Goal: Information Seeking & Learning: Learn about a topic

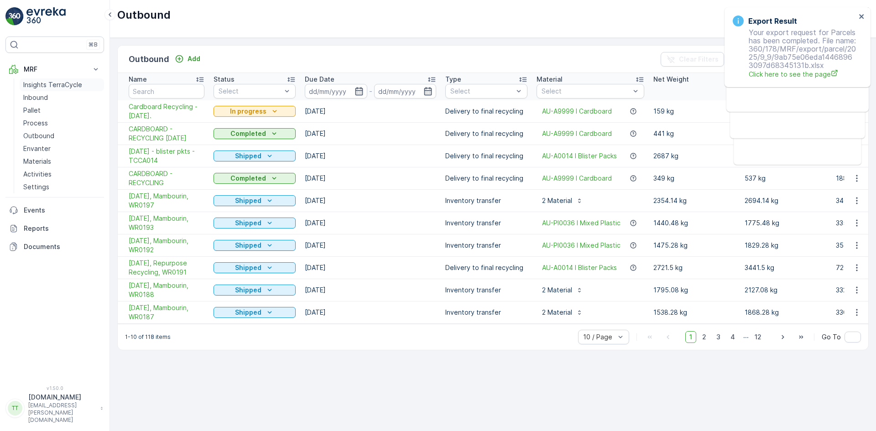
click at [40, 86] on p "Insights TerraCycle" at bounding box center [52, 84] width 59 height 9
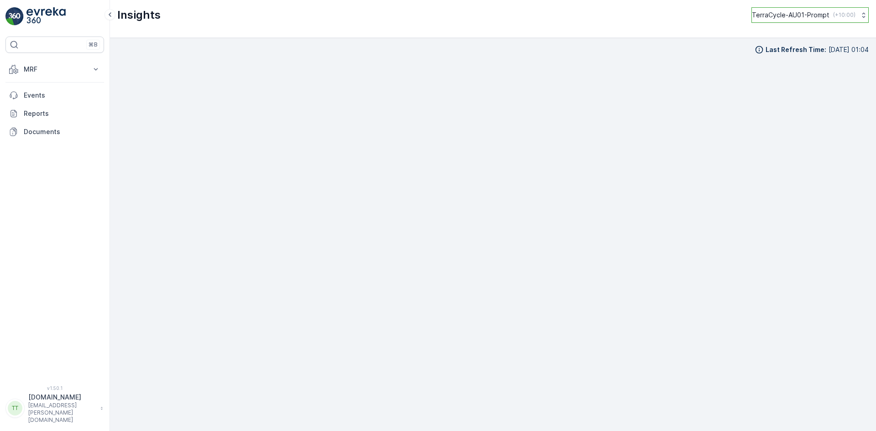
click at [789, 13] on p "TerraCycle-AU01-Prompt" at bounding box center [791, 14] width 78 height 9
type input "uk"
click at [782, 80] on span "Europe/London (+01:00)" at bounding box center [808, 83] width 101 height 7
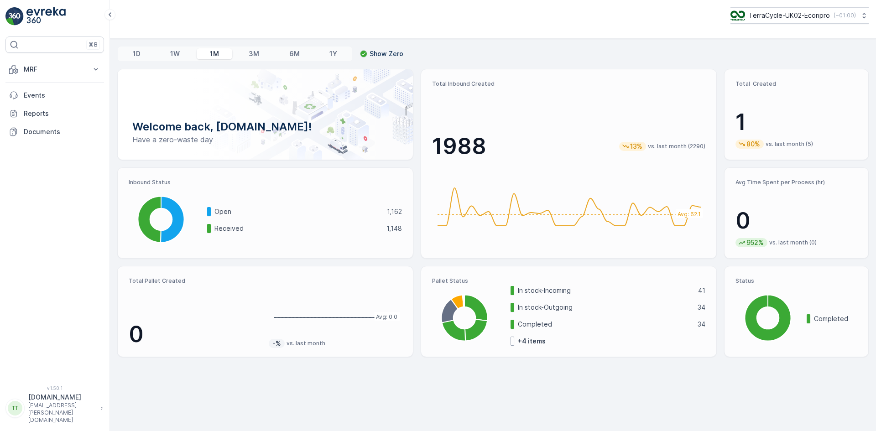
click at [32, 58] on div "⌘B MRF Insights TerraCycle Inbound Pallet Process Outbound Envanter Materials A…" at bounding box center [54, 205] width 99 height 338
click at [31, 64] on button "MRF" at bounding box center [54, 69] width 99 height 18
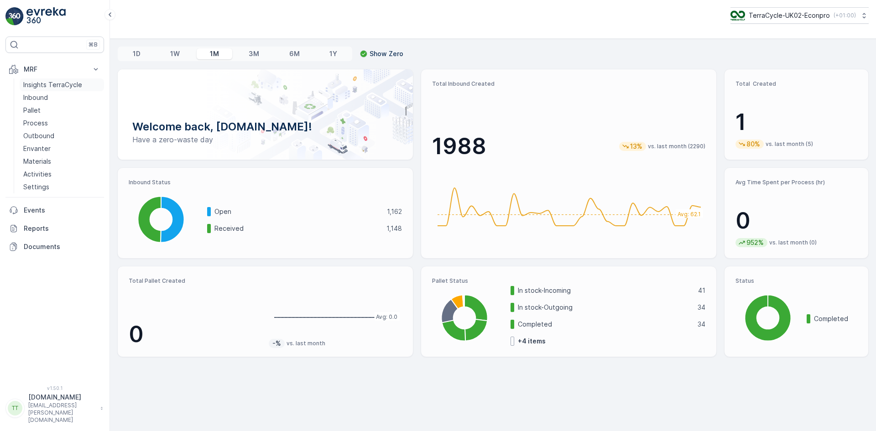
click at [64, 85] on p "Insights TerraCycle" at bounding box center [52, 84] width 59 height 9
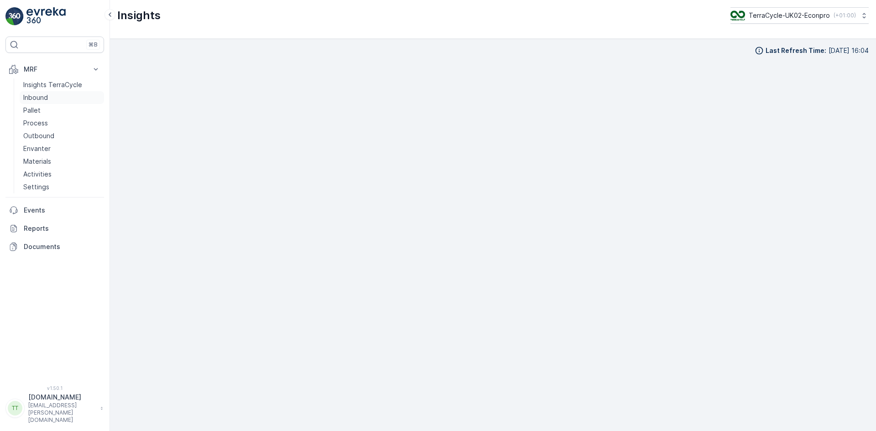
click at [43, 95] on p "Inbound" at bounding box center [35, 97] width 25 height 9
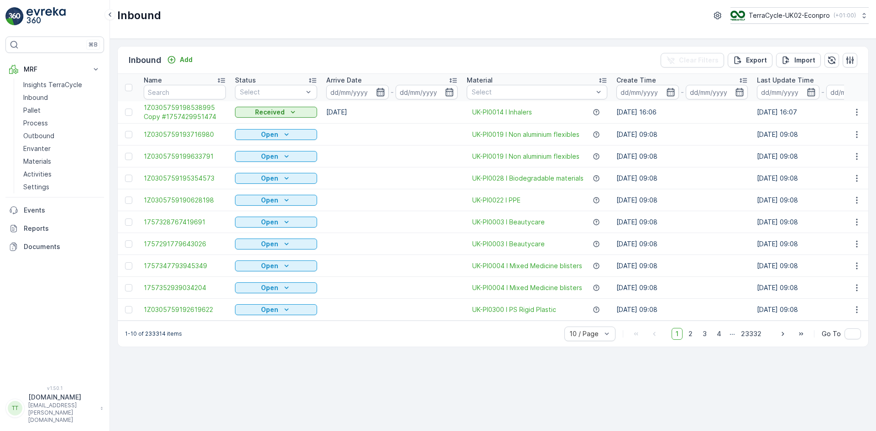
click at [378, 94] on icon "button" at bounding box center [380, 92] width 9 height 9
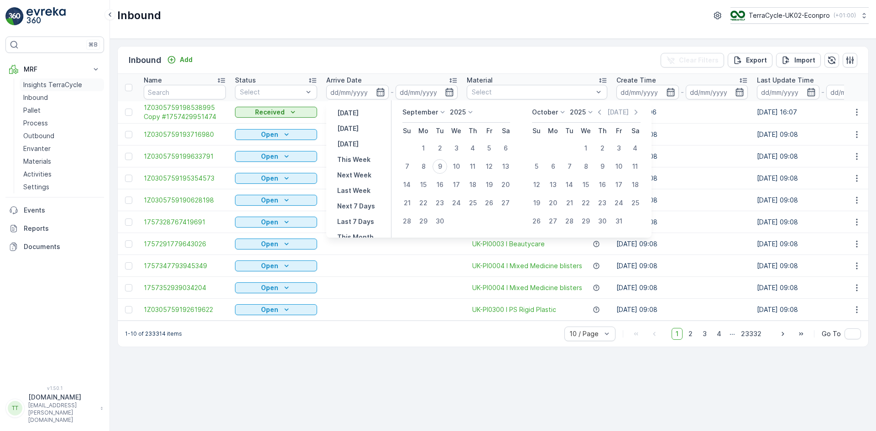
click at [36, 83] on p "Insights TerraCycle" at bounding box center [52, 84] width 59 height 9
